Goal: Task Accomplishment & Management: Manage account settings

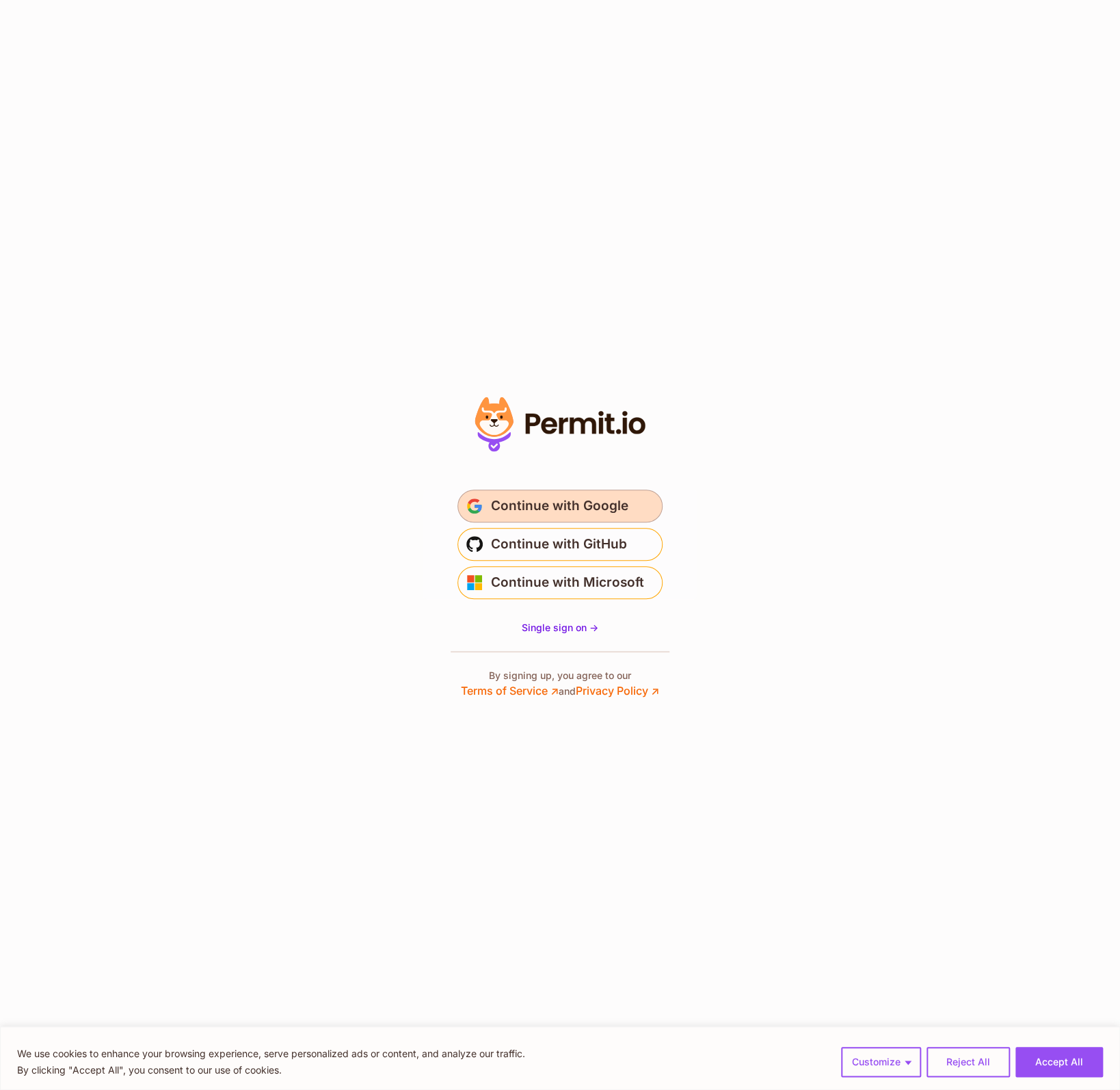
click at [555, 503] on span "Continue with Google" at bounding box center [559, 506] width 138 height 22
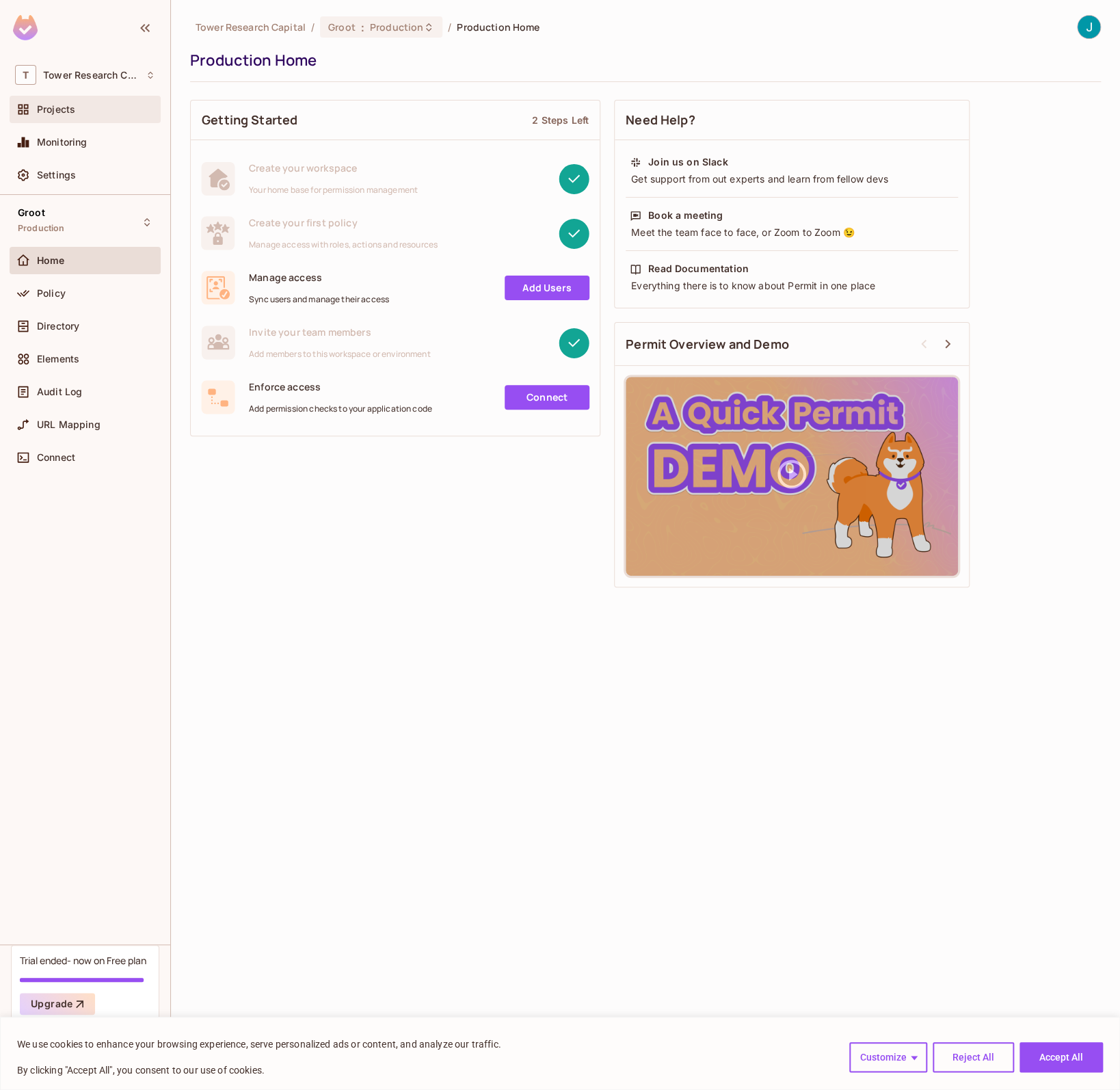
click at [60, 105] on span "Projects" at bounding box center [56, 109] width 38 height 11
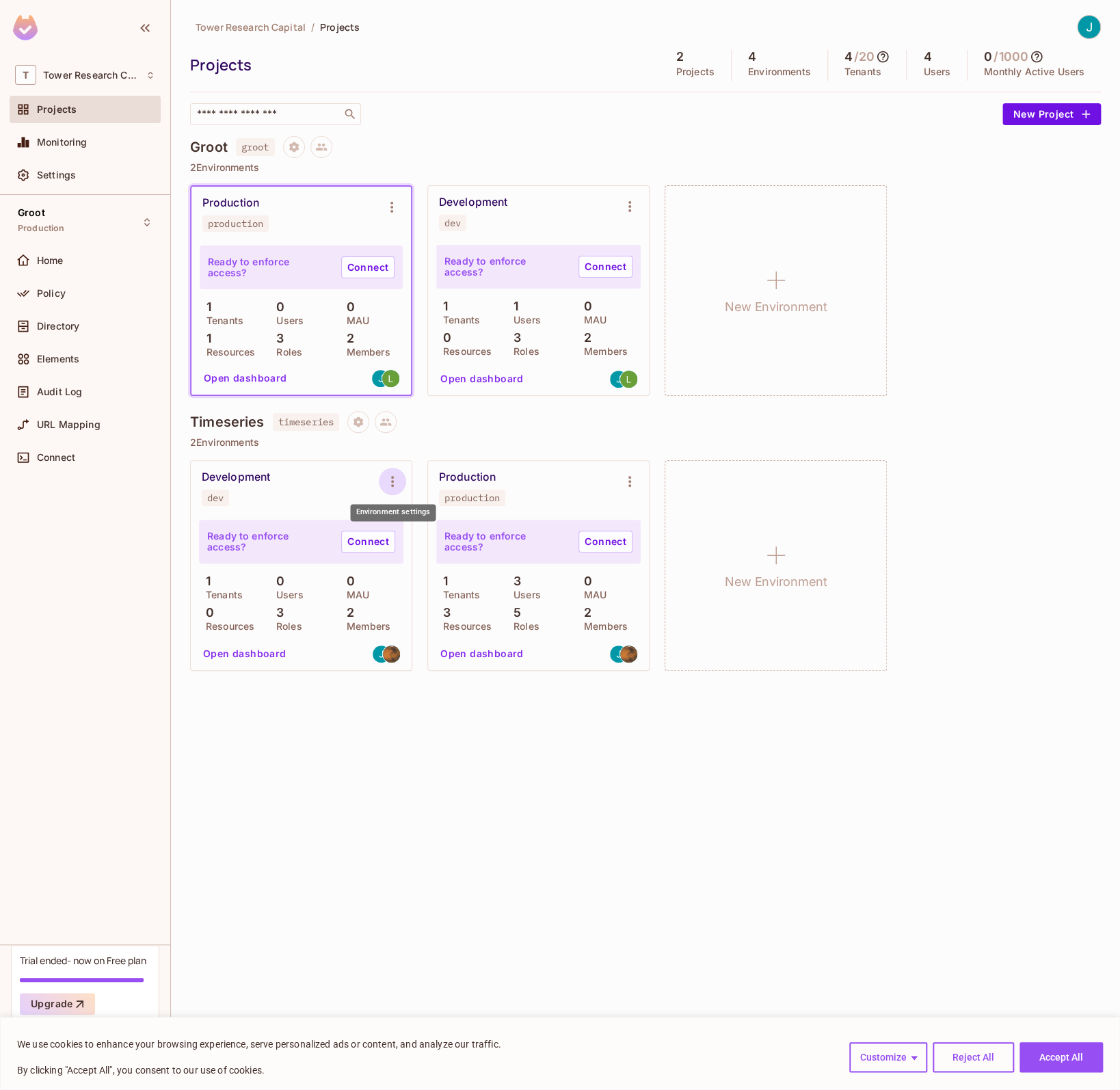
click at [389, 480] on icon "Environment settings" at bounding box center [392, 482] width 17 height 17
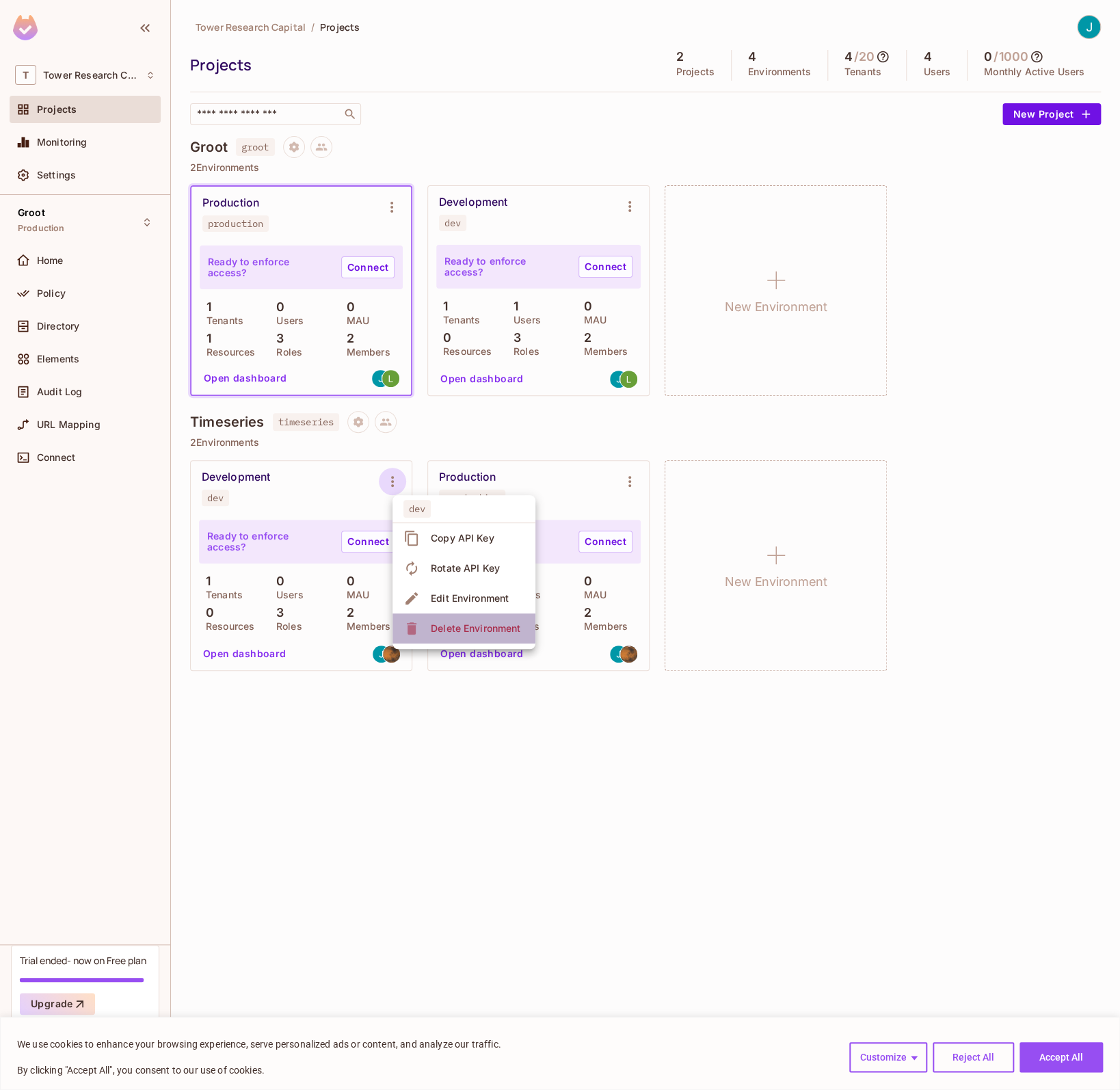
click at [465, 627] on div "Delete Environment" at bounding box center [475, 629] width 90 height 14
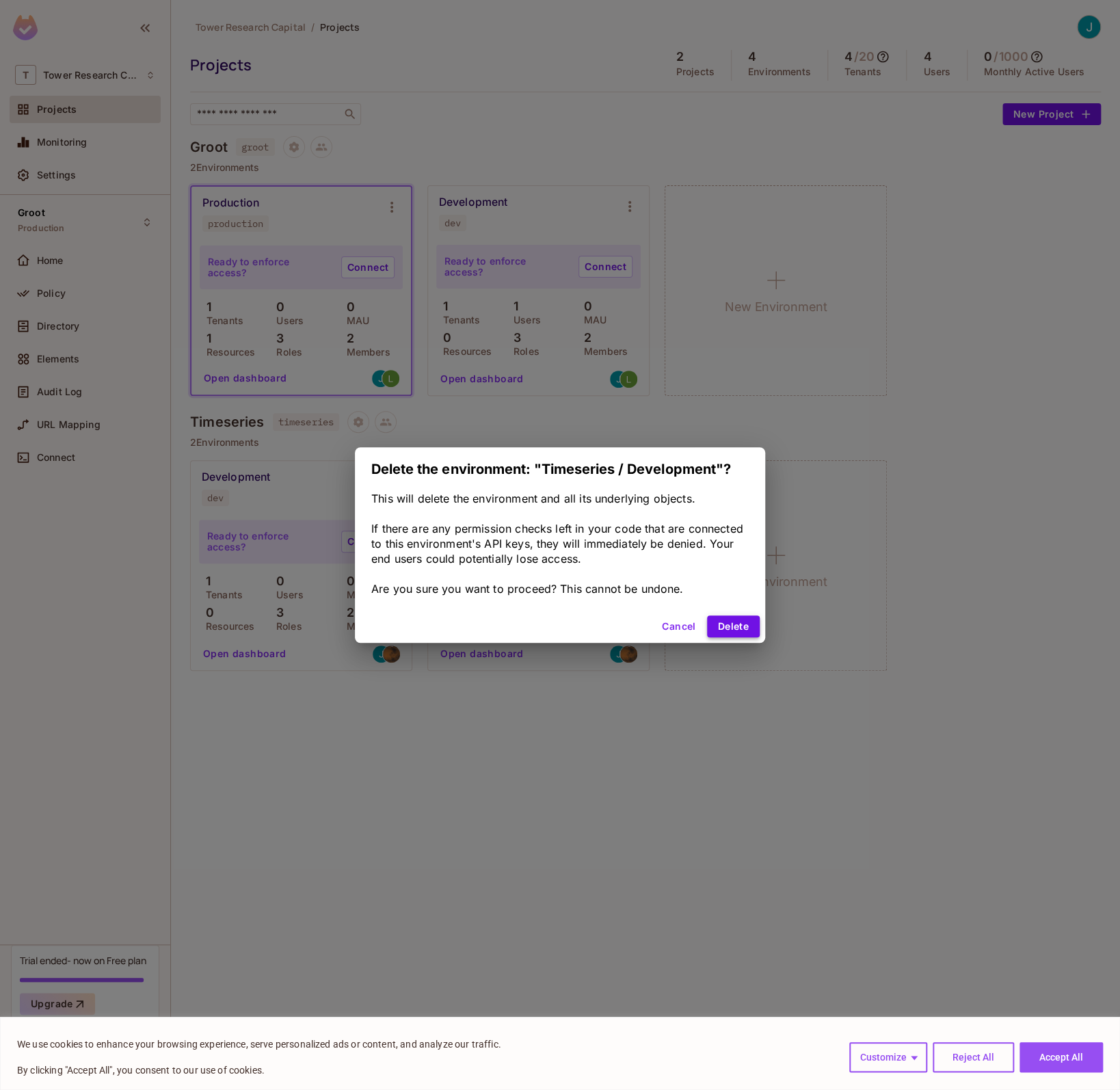
click at [747, 623] on button "Delete" at bounding box center [733, 626] width 53 height 22
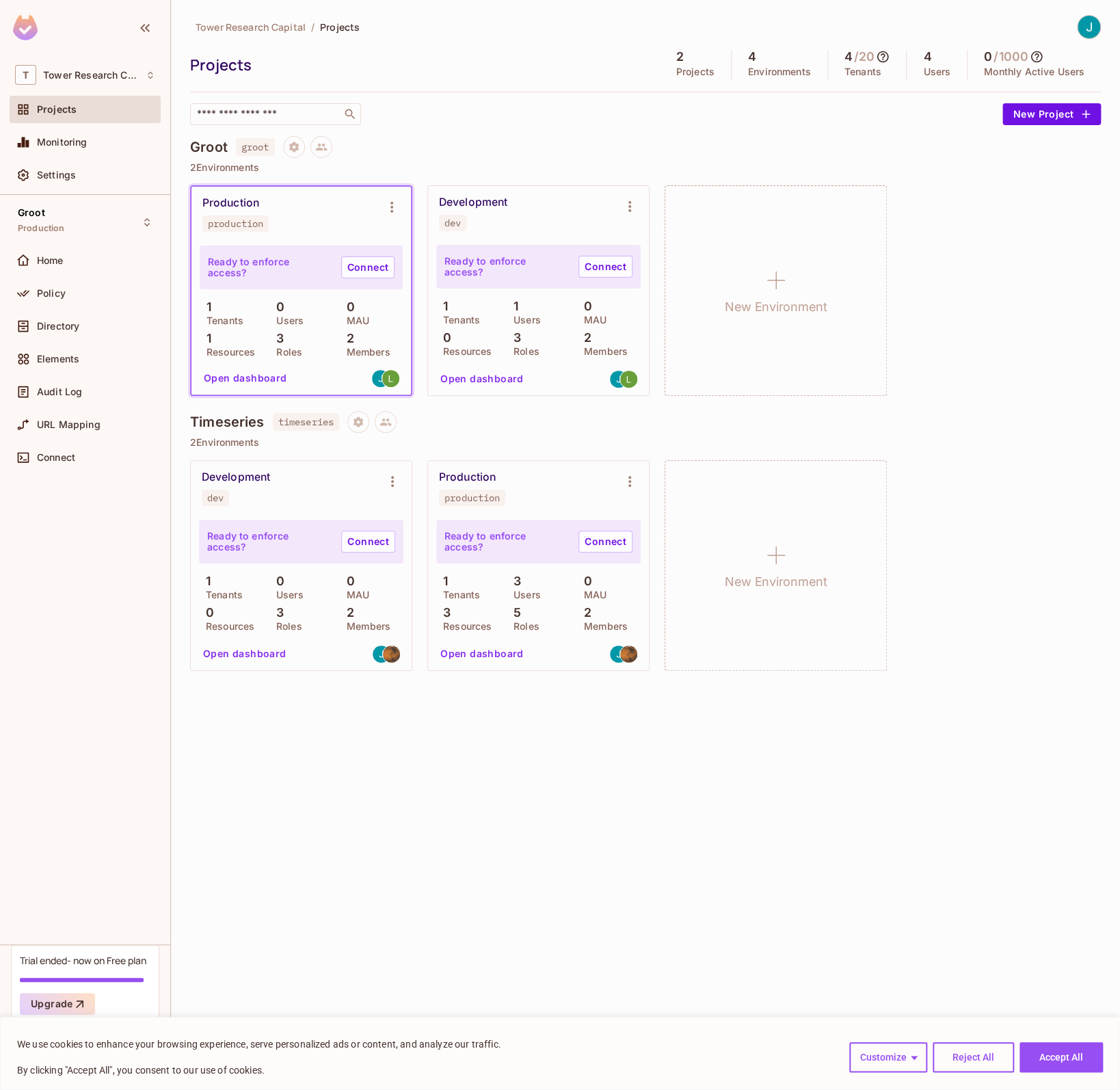
click at [1058, 1051] on button "Accept All" at bounding box center [1061, 1057] width 84 height 30
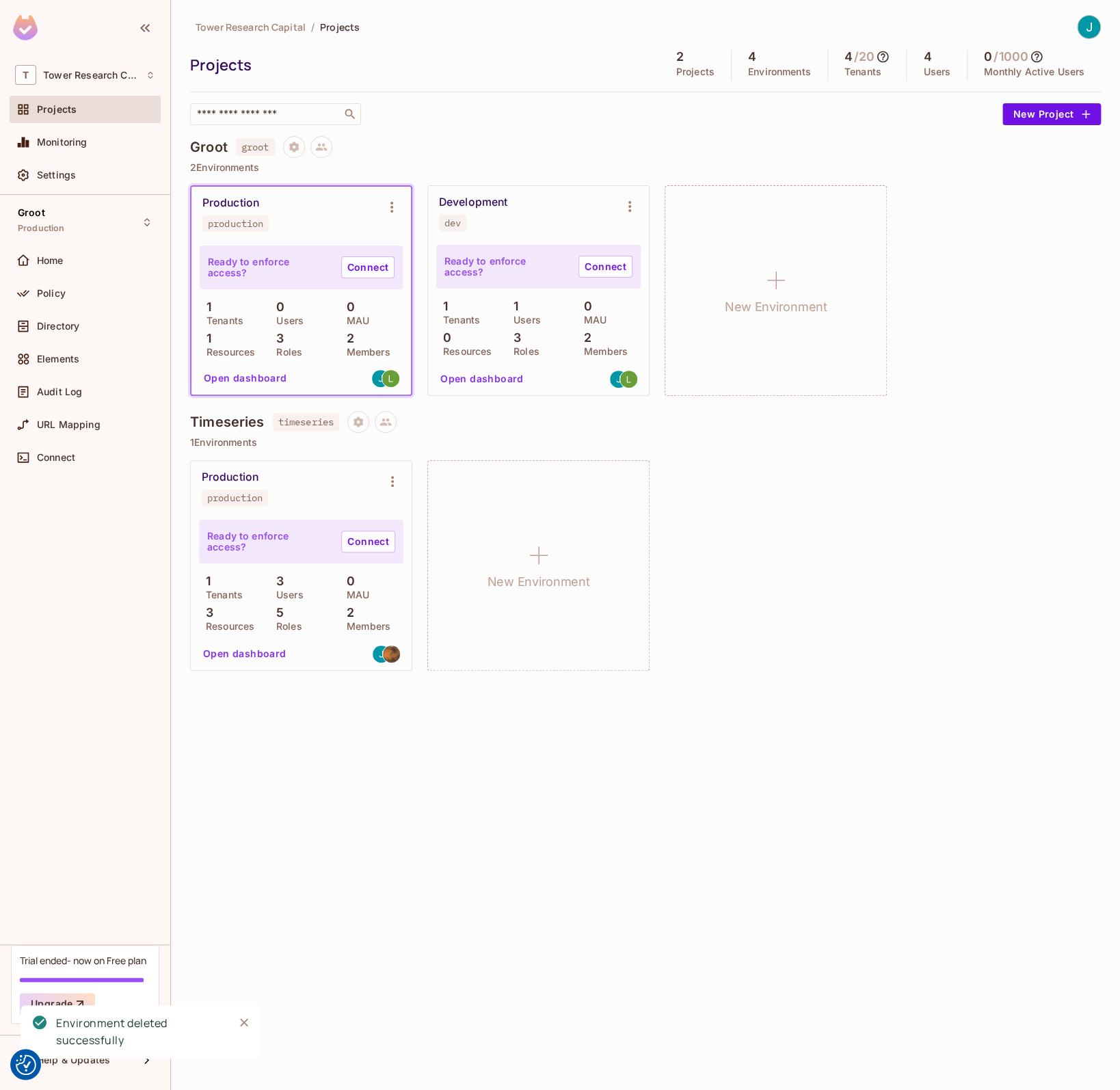
click at [251, 1016] on button "Close" at bounding box center [244, 1021] width 20 height 20
click at [405, 701] on div "Tower Research Capital / Projects Projects 2 Projects 4 Environments 4 / 20 Ten…" at bounding box center [645, 545] width 949 height 1090
click at [785, 483] on div "Production production Ready to enforce access? Connect 1 Tenants 3 Users 0 MAU …" at bounding box center [645, 565] width 911 height 211
drag, startPoint x: 845, startPoint y: 60, endPoint x: 863, endPoint y: 57, distance: 18.2
click at [863, 57] on div "4 / 20" at bounding box center [867, 56] width 46 height 14
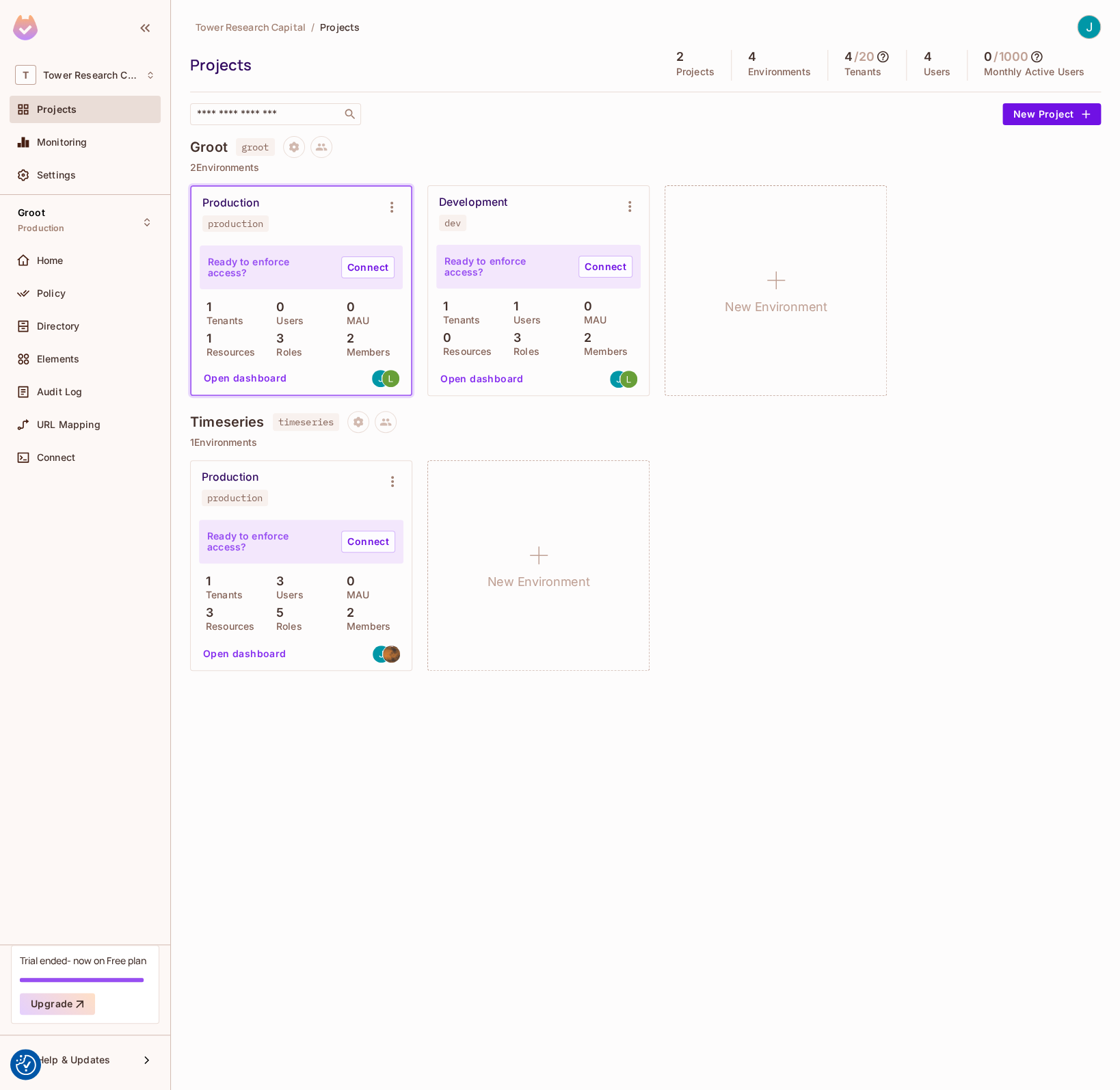
click at [931, 63] on h5 "4" at bounding box center [927, 56] width 8 height 14
click at [714, 53] on div "2 Projects" at bounding box center [695, 65] width 72 height 31
click at [492, 104] on div "​" at bounding box center [592, 114] width 805 height 22
click at [1042, 561] on div "Production production Ready to enforce access? Connect 1 Tenants 3 Users 0 MAU …" at bounding box center [645, 565] width 911 height 211
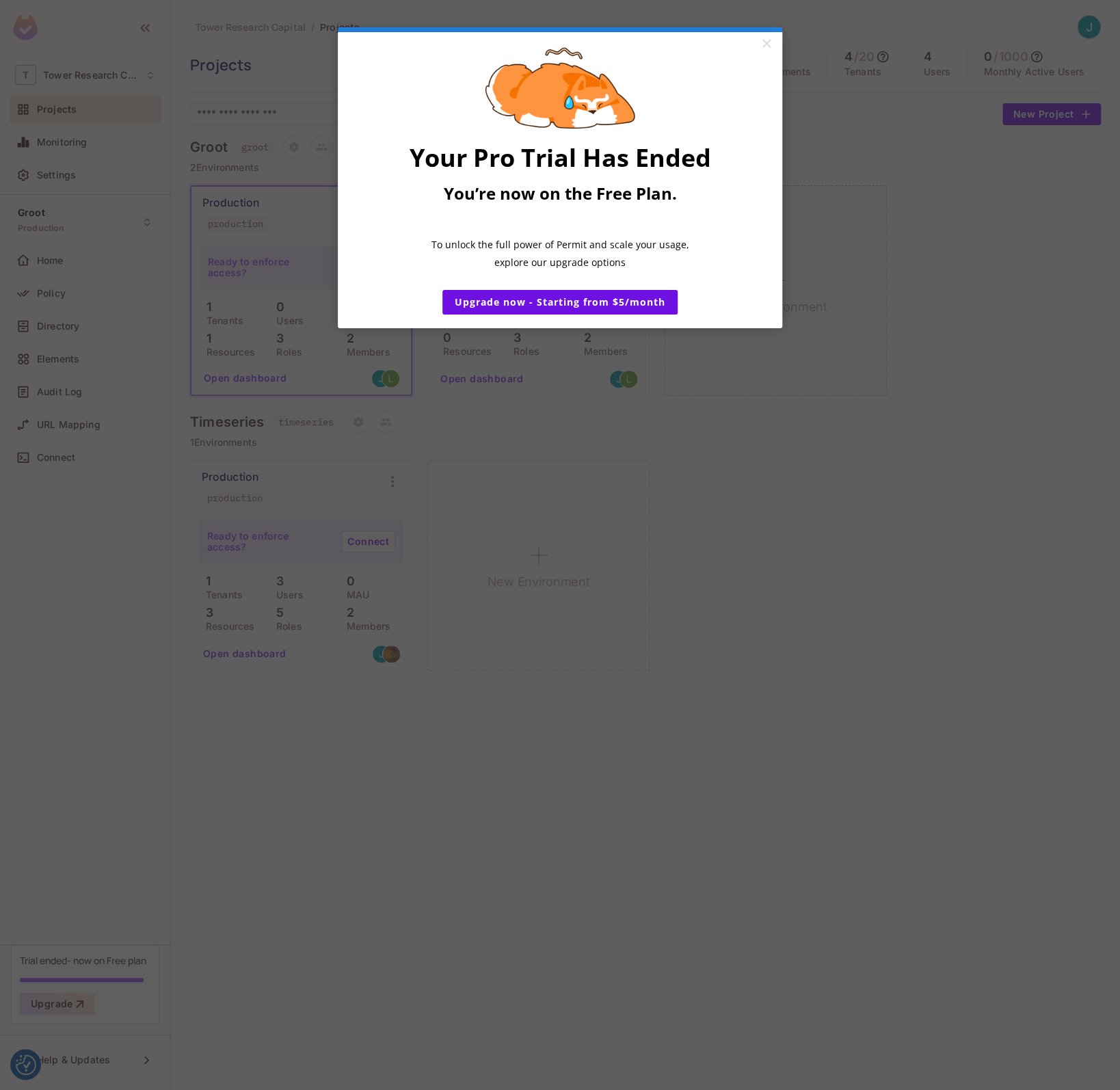
click at [869, 332] on appcues "× Your Pro Trial Has Ended You’re now on the Free Plan. ​ To unlock the full po…" at bounding box center [560, 545] width 1120 height 1090
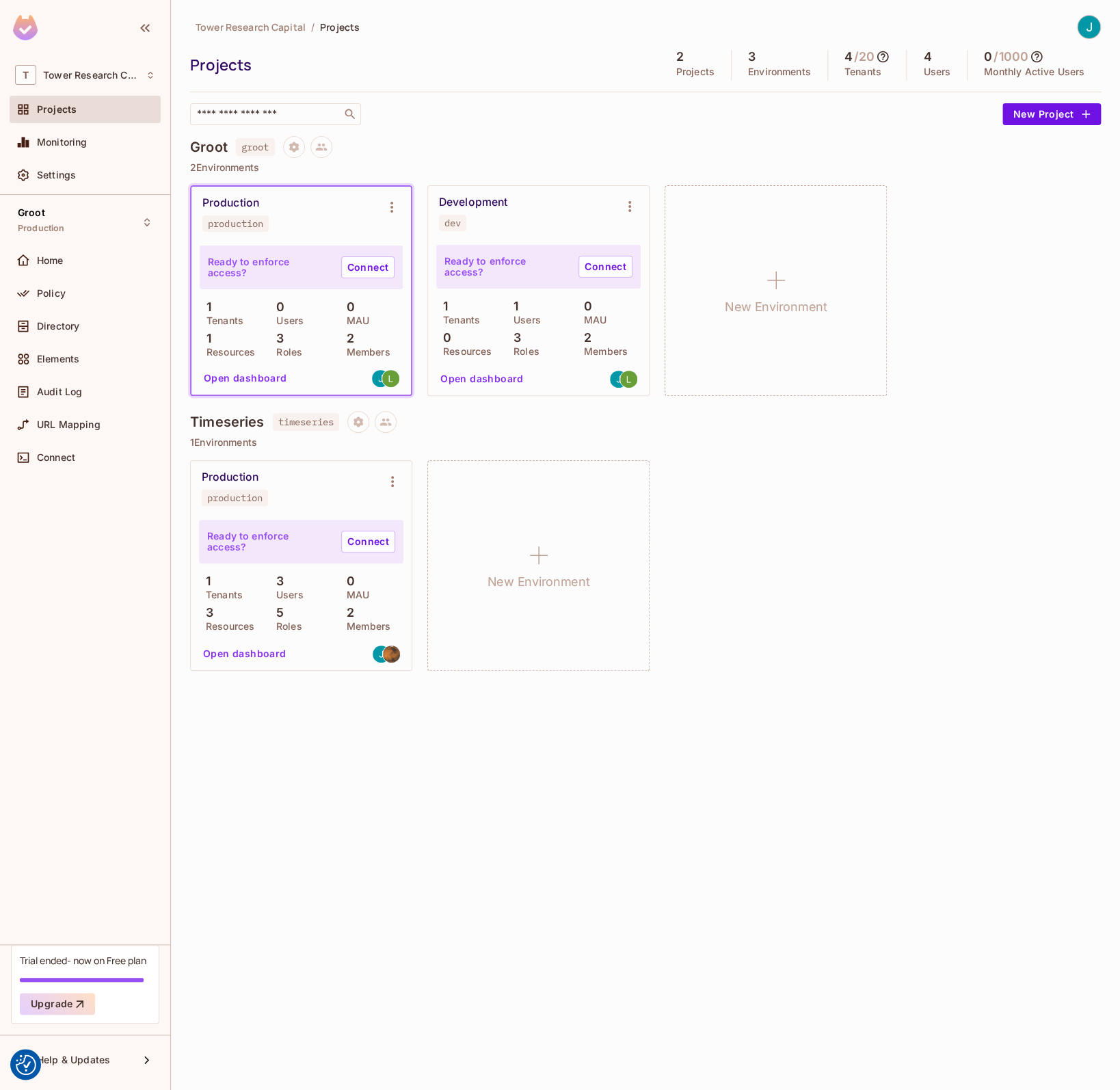
click at [902, 528] on div "Production production Ready to enforce access? Connect 1 Tenants 3 Users 0 MAU …" at bounding box center [645, 565] width 911 height 211
